Goal: Book appointment/travel/reservation

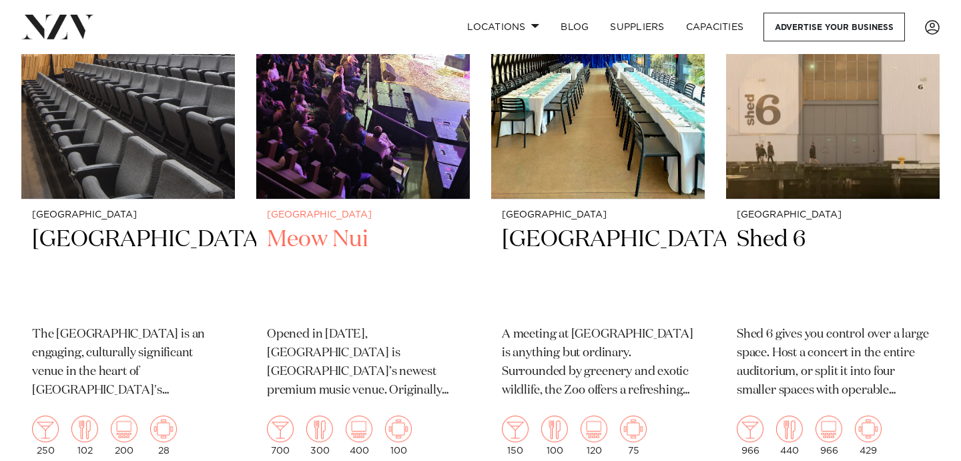
scroll to position [2425, 0]
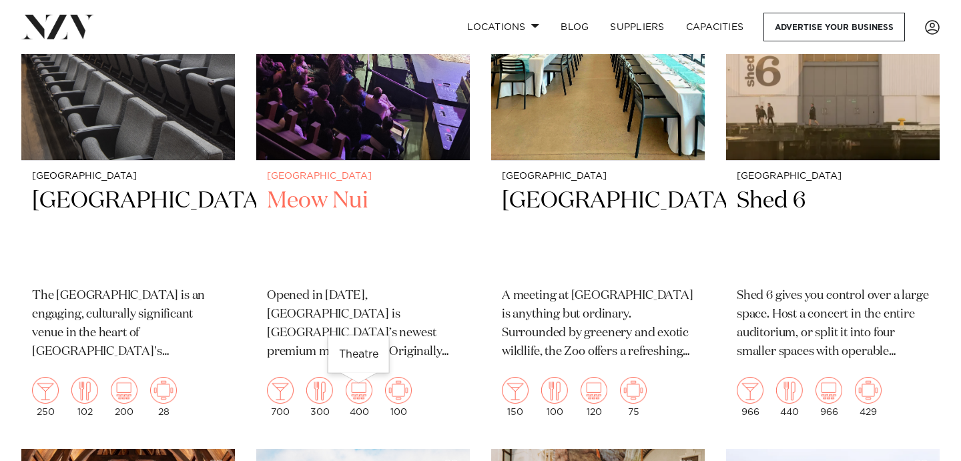
click at [362, 400] on img at bounding box center [359, 390] width 27 height 27
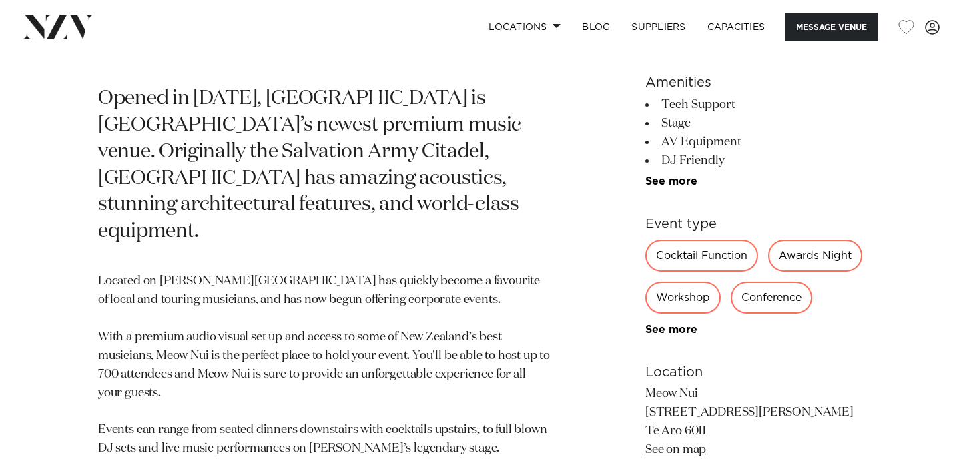
scroll to position [579, 0]
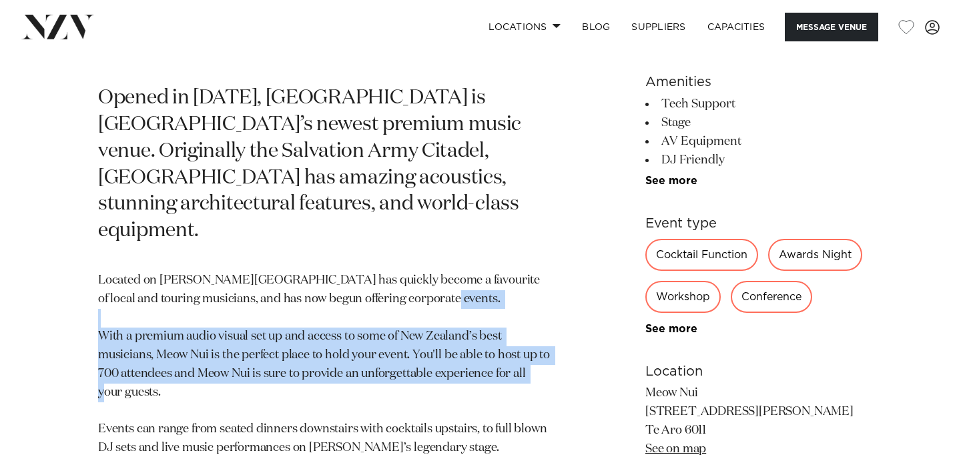
drag, startPoint x: 101, startPoint y: 308, endPoint x: 181, endPoint y: 366, distance: 98.9
click at [181, 366] on p "Located on Vivian St, Meow Nui has quickly become a favourite of local and tour…" at bounding box center [324, 365] width 453 height 186
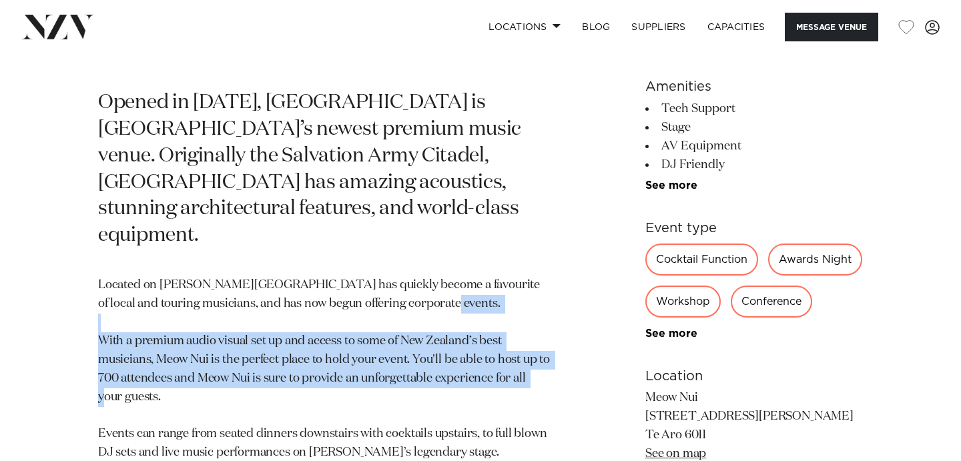
scroll to position [563, 0]
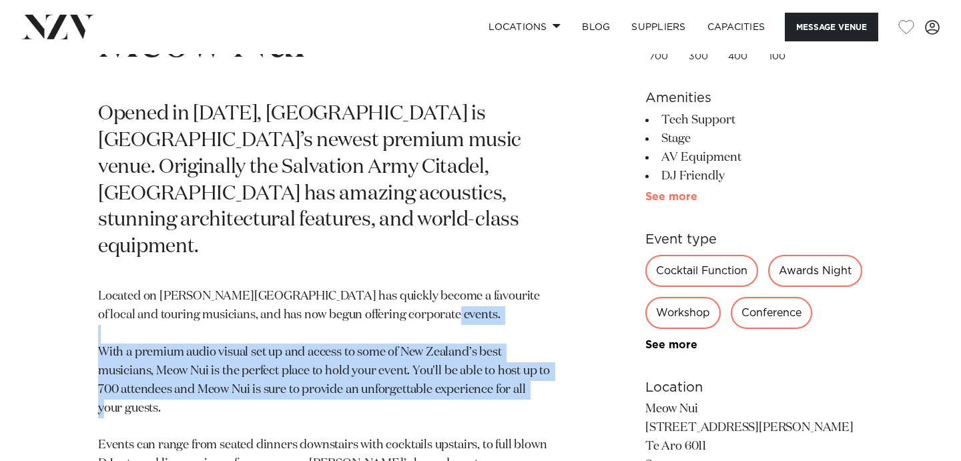
click at [679, 195] on link "See more" at bounding box center [698, 197] width 104 height 11
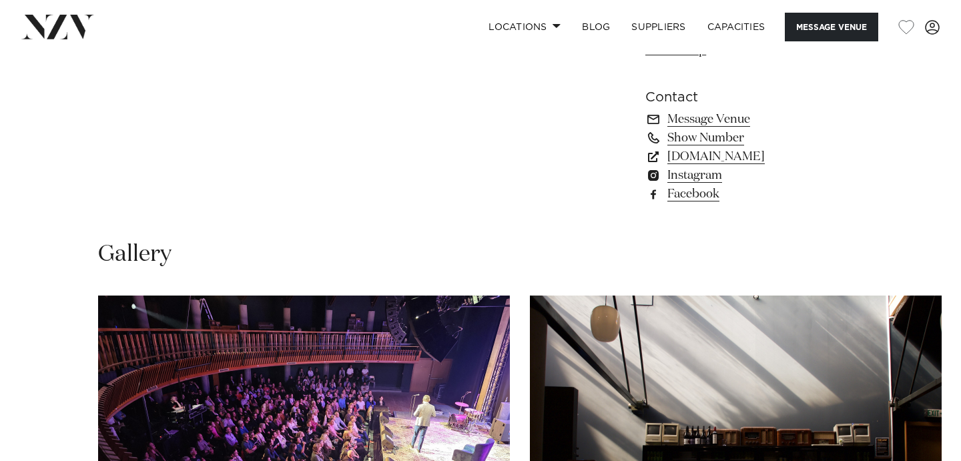
scroll to position [1145, 0]
click at [711, 167] on link "www.meownui.com" at bounding box center [755, 157] width 218 height 19
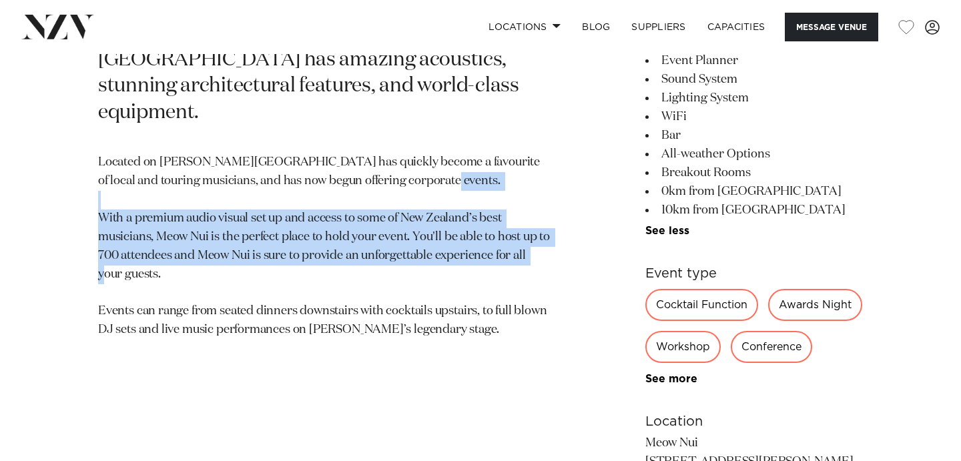
scroll to position [0, 0]
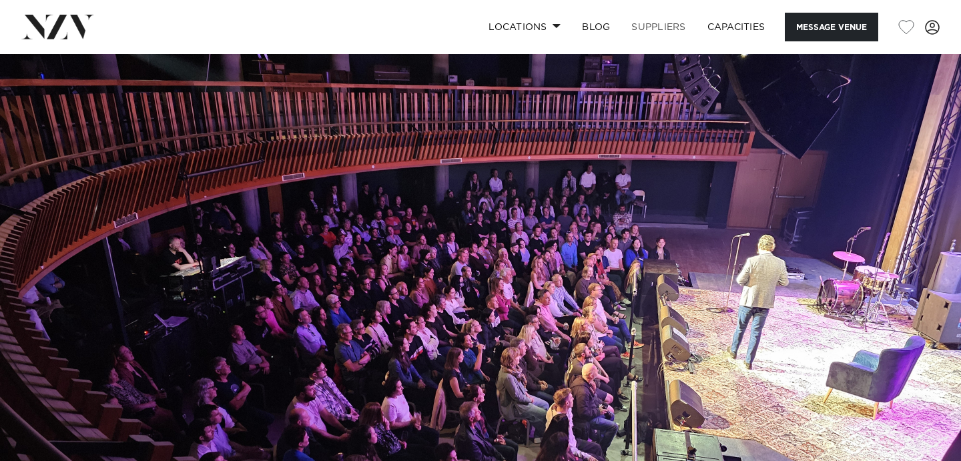
click at [682, 29] on link "SUPPLIERS" at bounding box center [658, 27] width 75 height 29
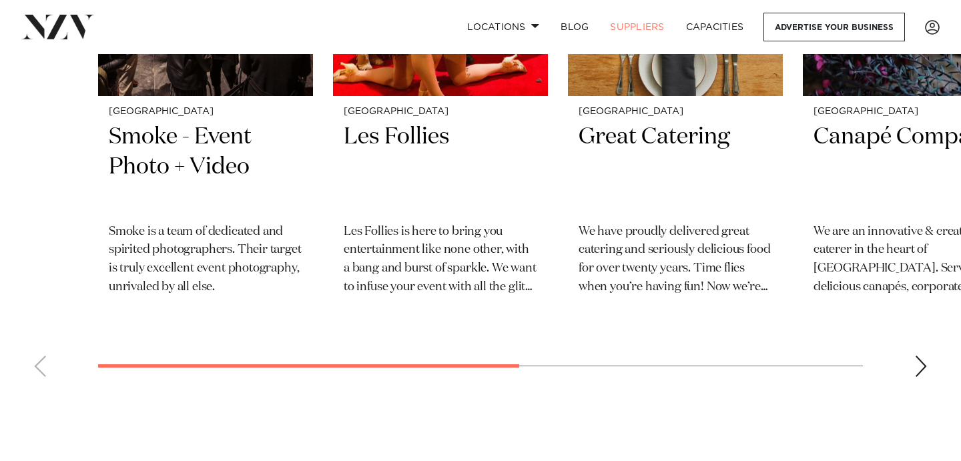
scroll to position [690, 0]
